Goal: Information Seeking & Learning: Check status

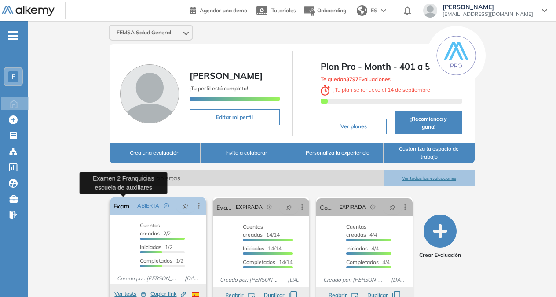
click at [122, 205] on link "Examen 2 Franquicias escuela de auxiliares" at bounding box center [123, 206] width 21 height 18
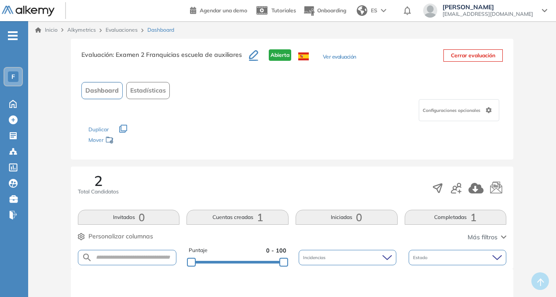
click at [253, 58] on icon "button" at bounding box center [253, 55] width 9 height 11
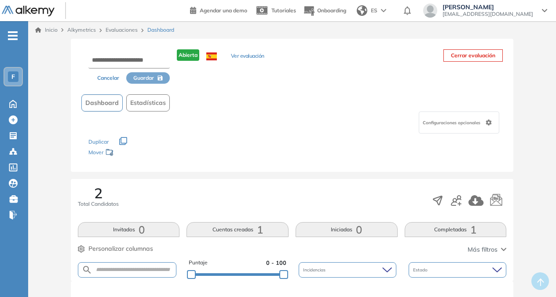
click at [108, 73] on button "Cancelar" at bounding box center [108, 77] width 36 height 11
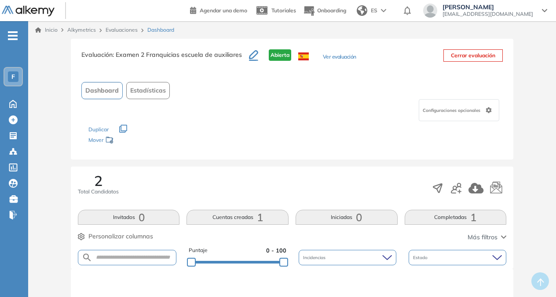
click at [484, 107] on div "Configuraciones opcionales" at bounding box center [459, 110] width 81 height 22
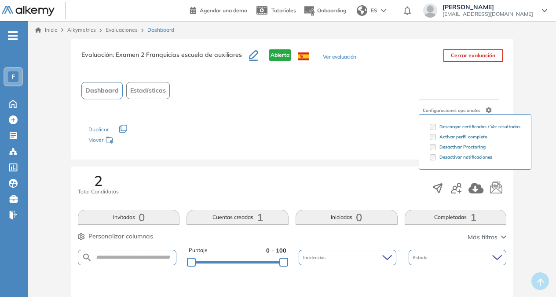
click at [484, 107] on div "Configuraciones opcionales" at bounding box center [459, 110] width 81 height 22
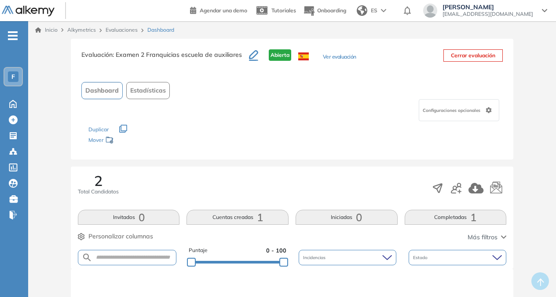
click at [150, 55] on span ": Examen 2 Franquicias escuela de auxiliares" at bounding box center [177, 55] width 129 height 8
click at [141, 49] on h3 "Evaluación : Examen 2 Franquicias escuela de auxiliares" at bounding box center [165, 58] width 168 height 18
click at [222, 50] on h3 "Evaluación : Examen 2 Franquicias escuela de auxiliares" at bounding box center [165, 58] width 168 height 18
click at [223, 55] on span ": Examen 2 Franquicias escuela de auxiliares" at bounding box center [177, 55] width 129 height 8
click at [282, 57] on span "Abierta" at bounding box center [280, 54] width 22 height 11
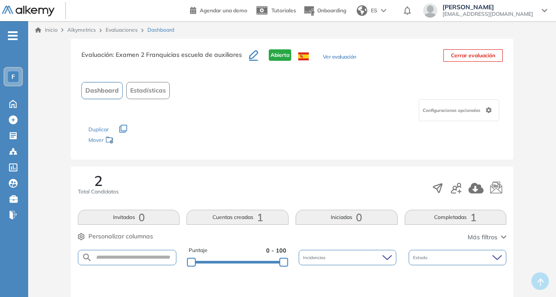
click at [471, 102] on div "Configuraciones opcionales" at bounding box center [459, 110] width 81 height 22
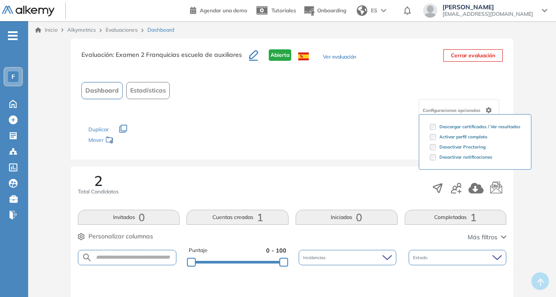
click at [373, 108] on div "Configuraciones opcionales Descargar certificados / Ver resultados Activar perf…" at bounding box center [291, 110] width 421 height 22
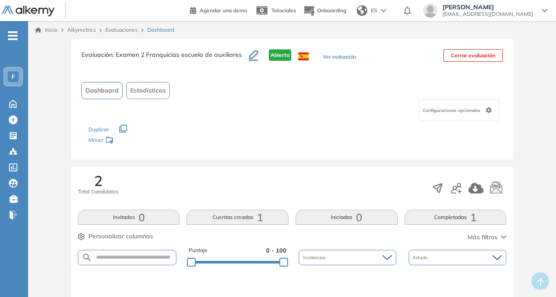
click at [300, 118] on div "Configuraciones opcionales" at bounding box center [291, 110] width 421 height 22
click at [470, 15] on span "[EMAIL_ADDRESS][DOMAIN_NAME]" at bounding box center [488, 14] width 91 height 7
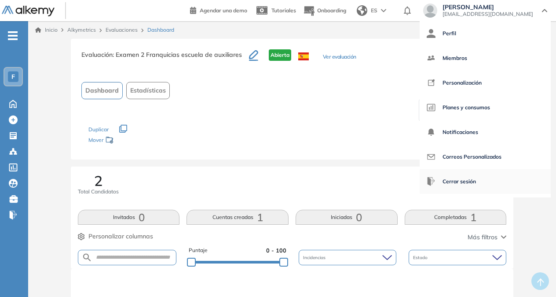
click at [456, 184] on span "Cerrar sesión" at bounding box center [459, 181] width 33 height 21
